Goal: Transaction & Acquisition: Purchase product/service

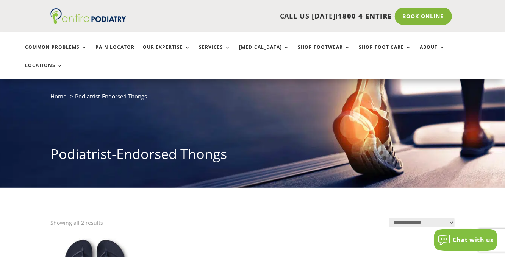
scroll to position [150, 0]
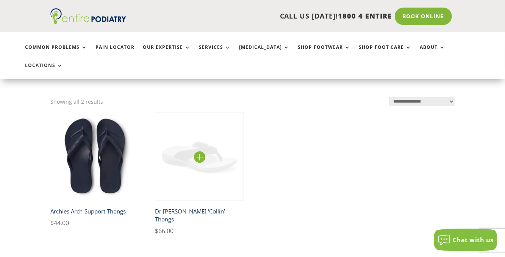
click at [203, 147] on img at bounding box center [199, 156] width 89 height 89
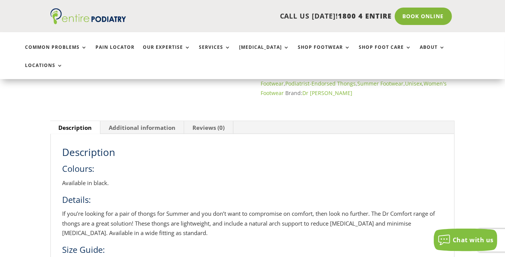
scroll to position [333, 0]
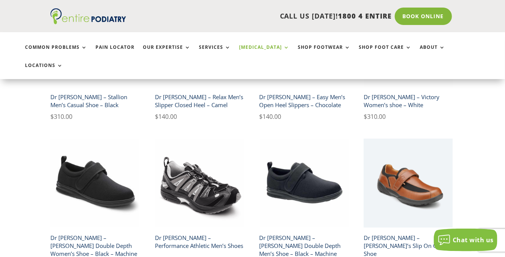
scroll to position [1303, 0]
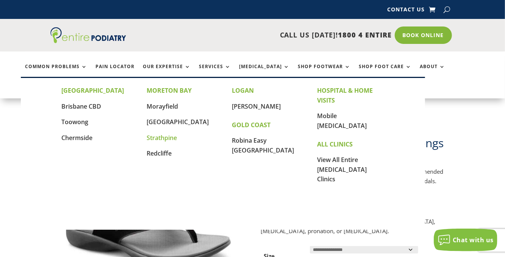
click at [157, 138] on link "Strathpine" at bounding box center [162, 138] width 30 height 8
click at [168, 120] on link "[GEOGRAPHIC_DATA]" at bounding box center [178, 122] width 62 height 8
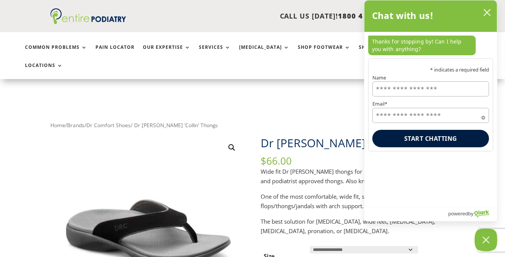
scroll to position [30, 0]
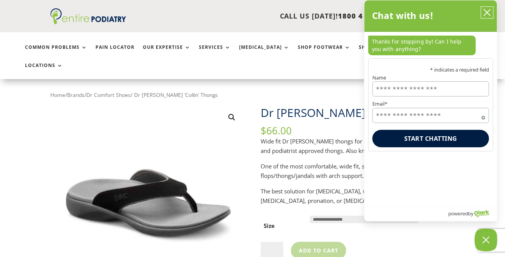
click at [490, 9] on icon "close chatbox" at bounding box center [488, 12] width 6 height 6
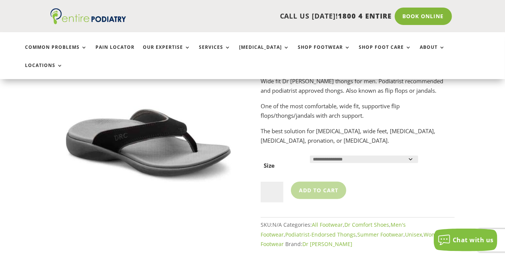
scroll to position [0, 0]
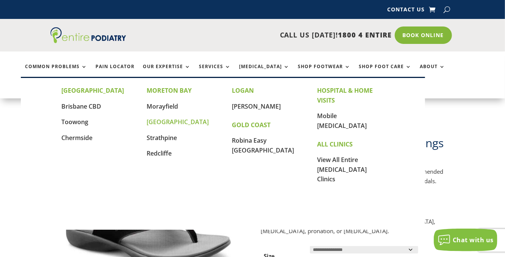
click at [161, 121] on link "[GEOGRAPHIC_DATA]" at bounding box center [178, 122] width 62 height 8
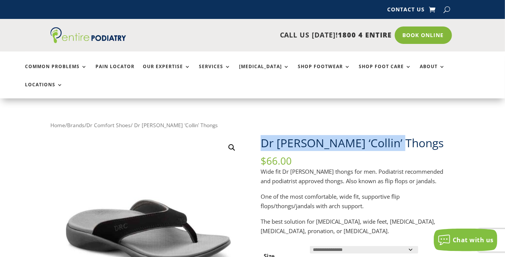
drag, startPoint x: 261, startPoint y: 124, endPoint x: 393, endPoint y: 127, distance: 131.6
click at [403, 135] on h1 "Dr [PERSON_NAME] ‘Collin’ Thongs" at bounding box center [358, 145] width 194 height 21
copy h1 "Dr [PERSON_NAME] ‘Collin’ Thongs"
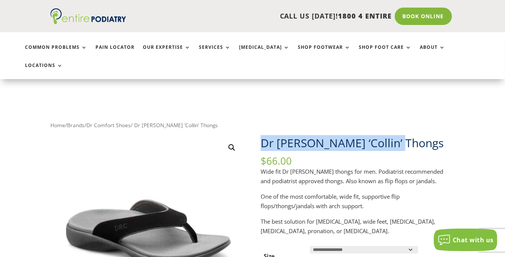
scroll to position [90, 0]
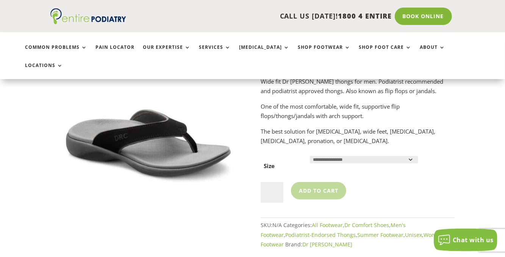
click at [400, 156] on select "**********" at bounding box center [364, 160] width 108 height 8
click at [310, 156] on select "**********" at bounding box center [364, 160] width 108 height 8
select select "****"
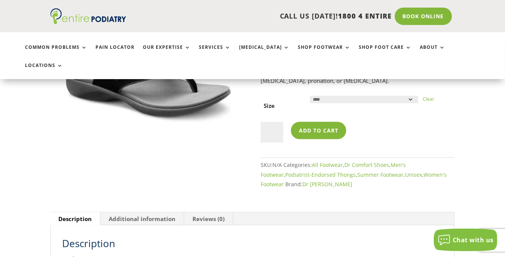
scroll to position [0, 0]
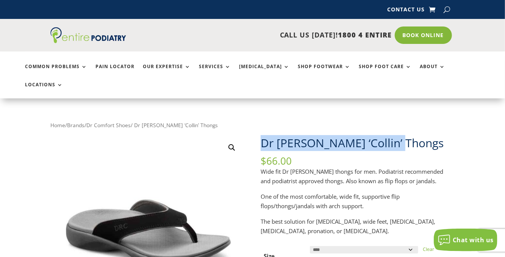
click at [394, 135] on h1 "Dr [PERSON_NAME] ‘Collin’ Thongs" at bounding box center [358, 145] width 194 height 21
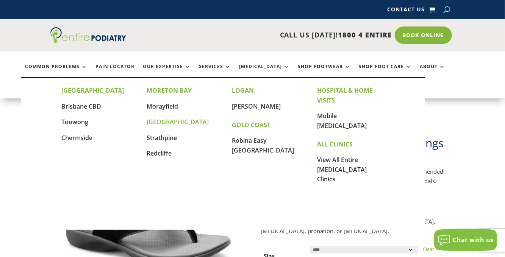
click at [176, 122] on link "[GEOGRAPHIC_DATA]" at bounding box center [178, 122] width 62 height 8
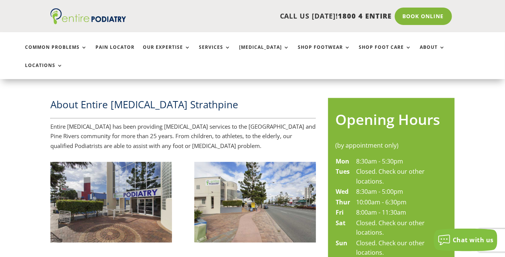
scroll to position [303, 0]
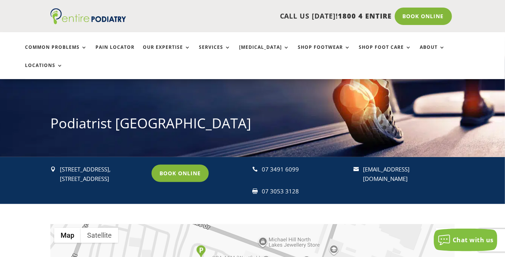
scroll to position [60, 0]
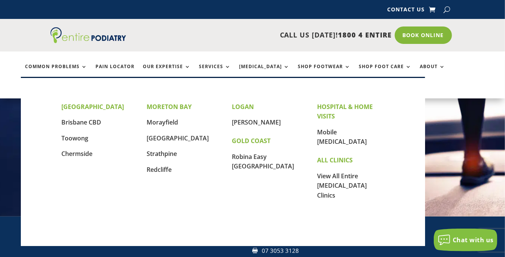
click at [63, 82] on link "Locations" at bounding box center [44, 90] width 38 height 16
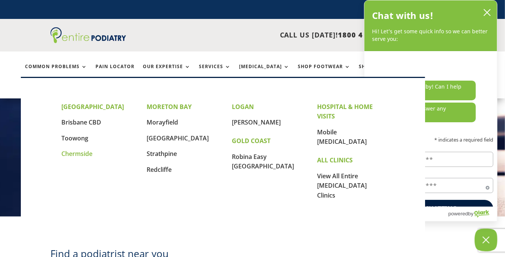
click at [78, 154] on link "Chermside" at bounding box center [76, 154] width 31 height 8
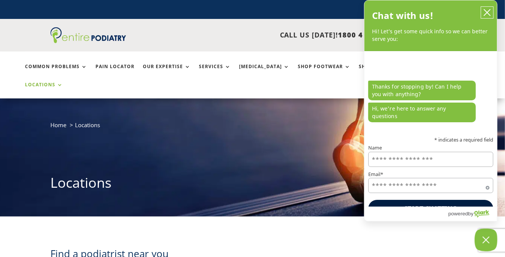
click at [486, 13] on icon "close chatbox" at bounding box center [488, 13] width 8 height 8
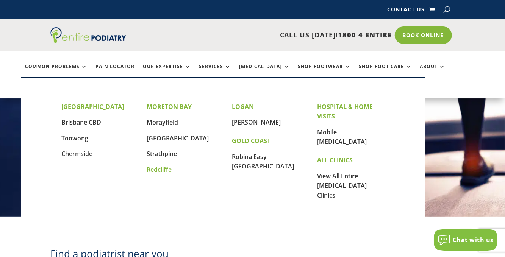
click at [166, 171] on link "Redcliffe" at bounding box center [159, 170] width 25 height 8
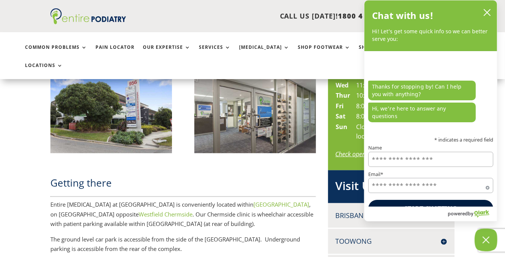
scroll to position [393, 0]
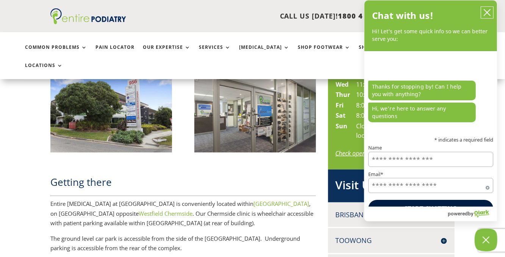
click at [486, 11] on icon "close chatbox" at bounding box center [488, 13] width 8 height 8
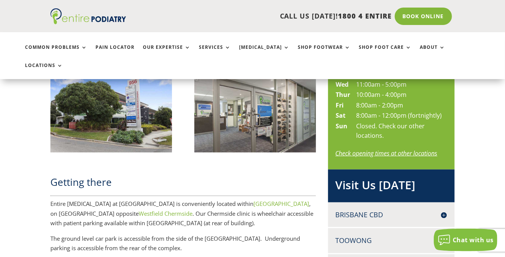
scroll to position [363, 0]
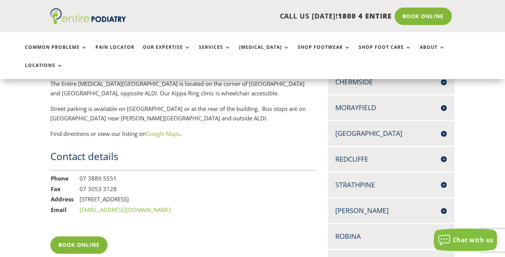
scroll to position [605, 0]
